Goal: Task Accomplishment & Management: Complete application form

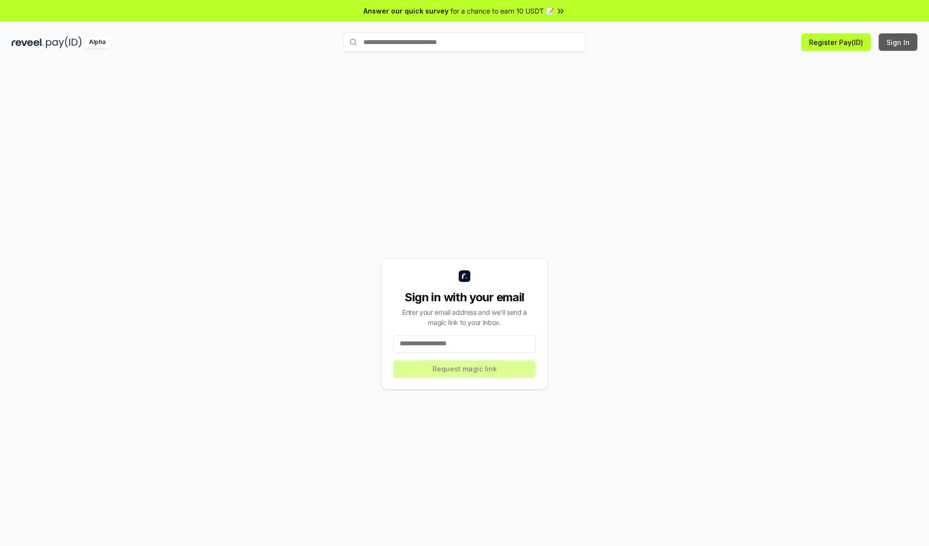
click at [898, 42] on button "Sign In" at bounding box center [897, 41] width 39 height 17
type input "**********"
click at [464, 369] on button "Request magic link" at bounding box center [464, 368] width 142 height 17
